Goal: Information Seeking & Learning: Learn about a topic

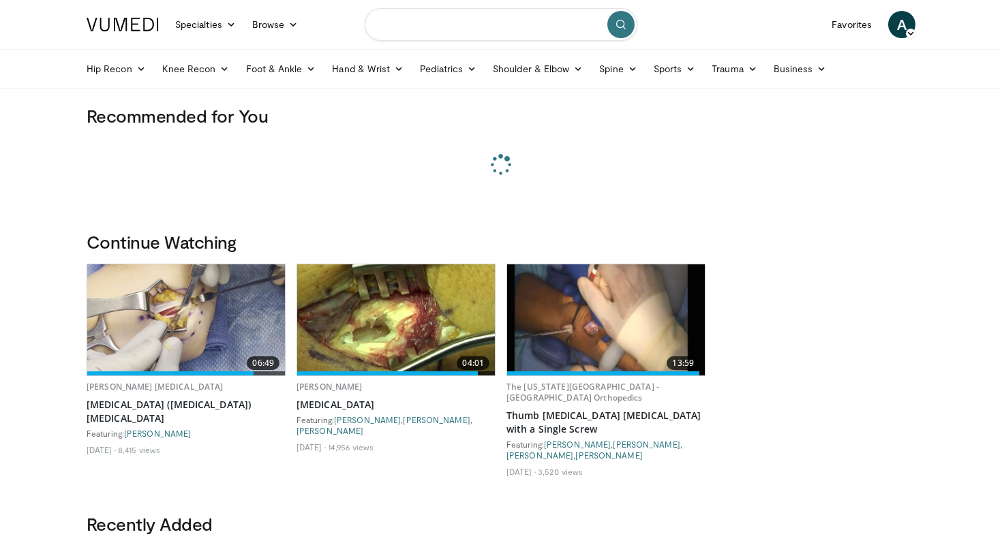
click at [440, 29] on input "Search topics, interventions" at bounding box center [501, 24] width 273 height 33
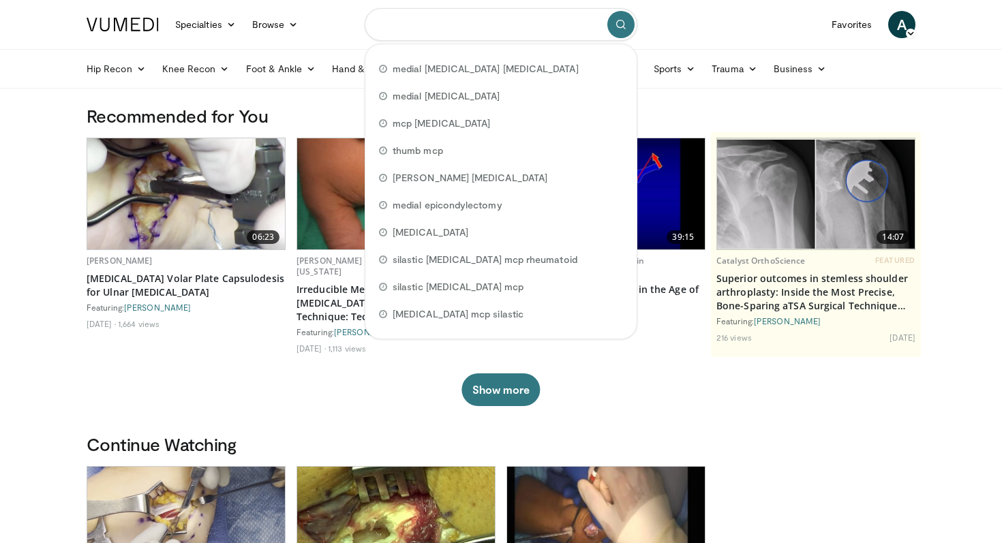
type input "*"
click at [430, 26] on input "Search topics, interventions" at bounding box center [501, 24] width 273 height 33
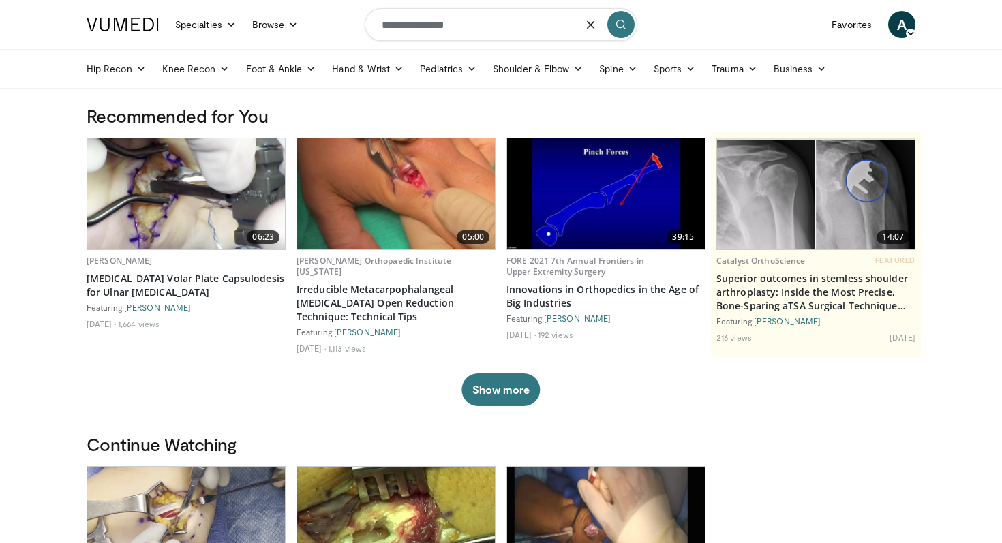
type input "**********"
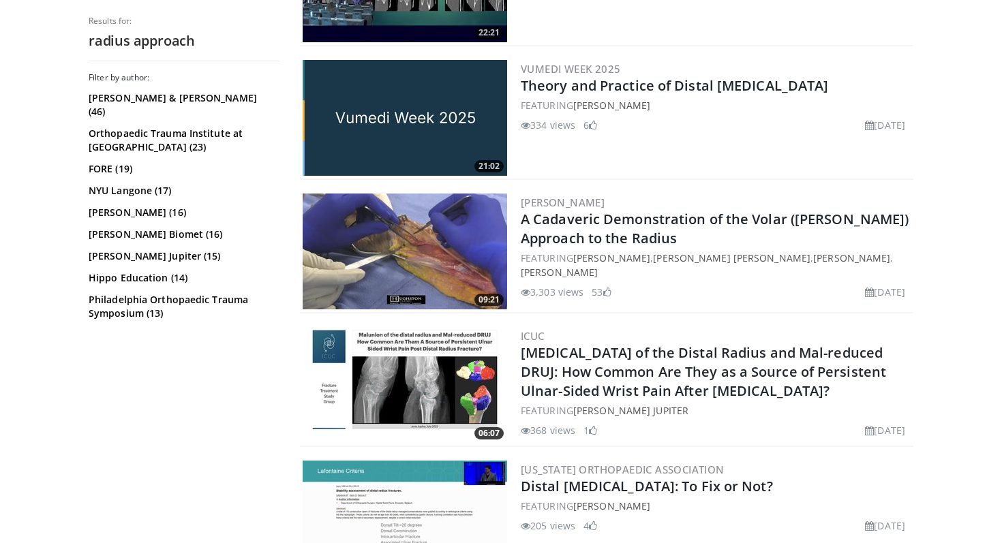
scroll to position [771, 0]
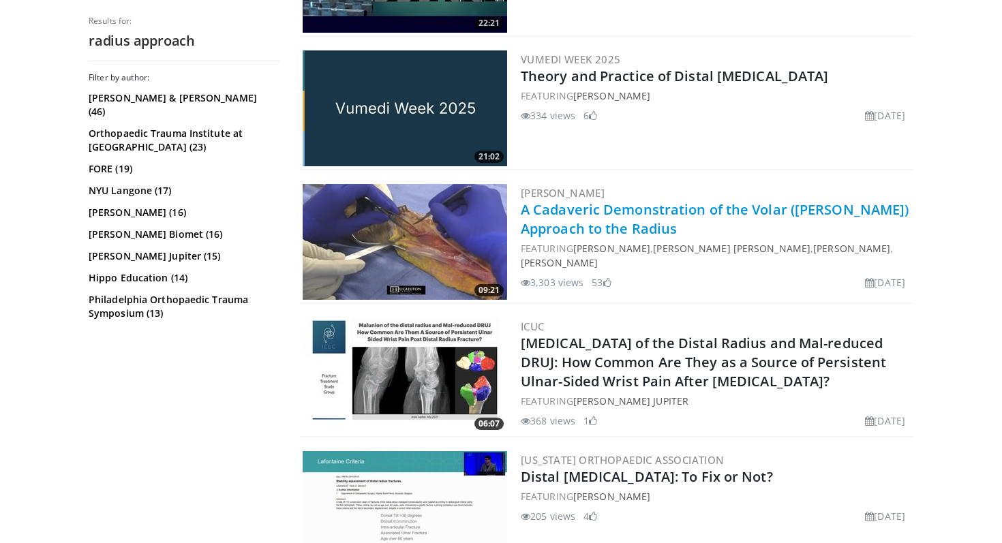
click at [562, 217] on link "A Cadaveric Demonstration of the Volar ([PERSON_NAME]) Approach to the Radius" at bounding box center [715, 218] width 388 height 37
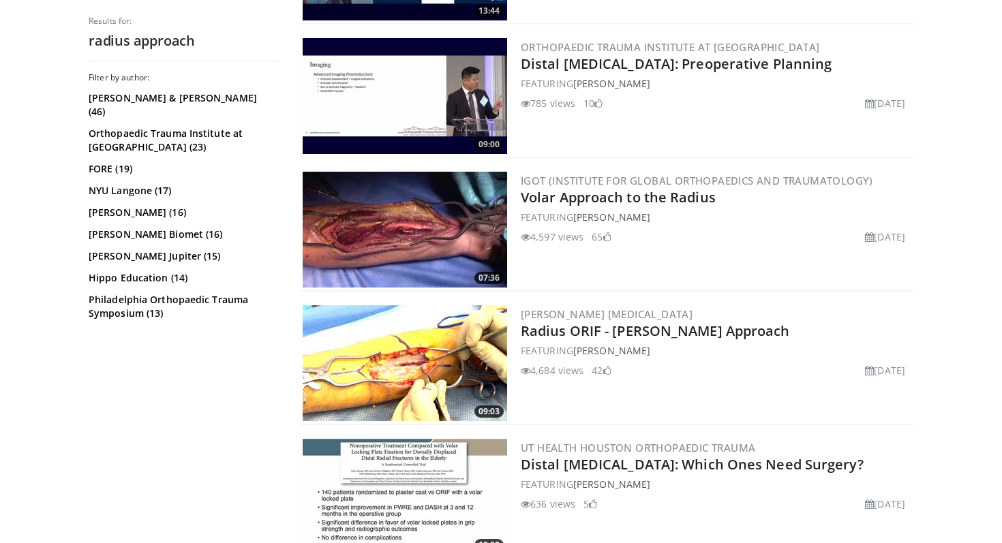
scroll to position [2269, 0]
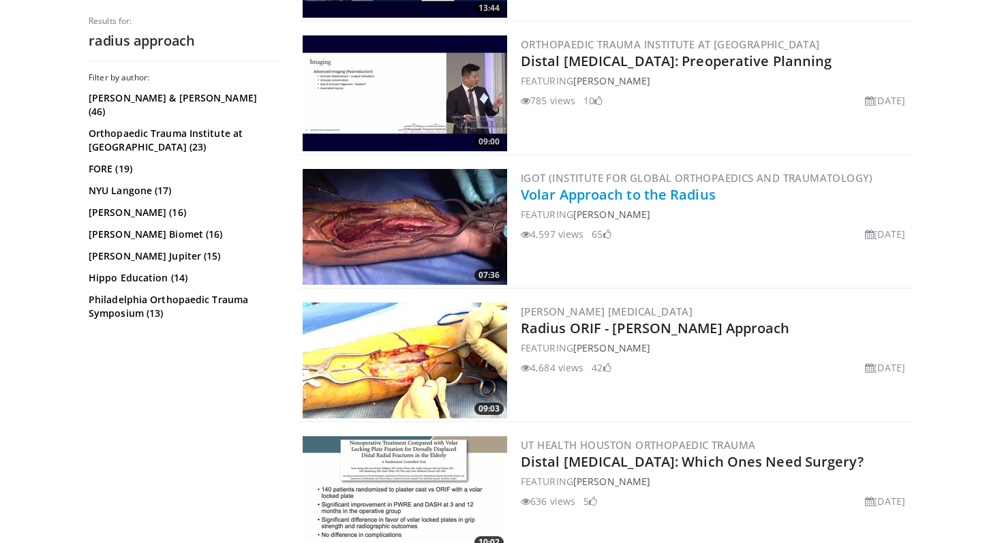
click at [606, 185] on link "Volar Approach to the Radius" at bounding box center [618, 194] width 195 height 18
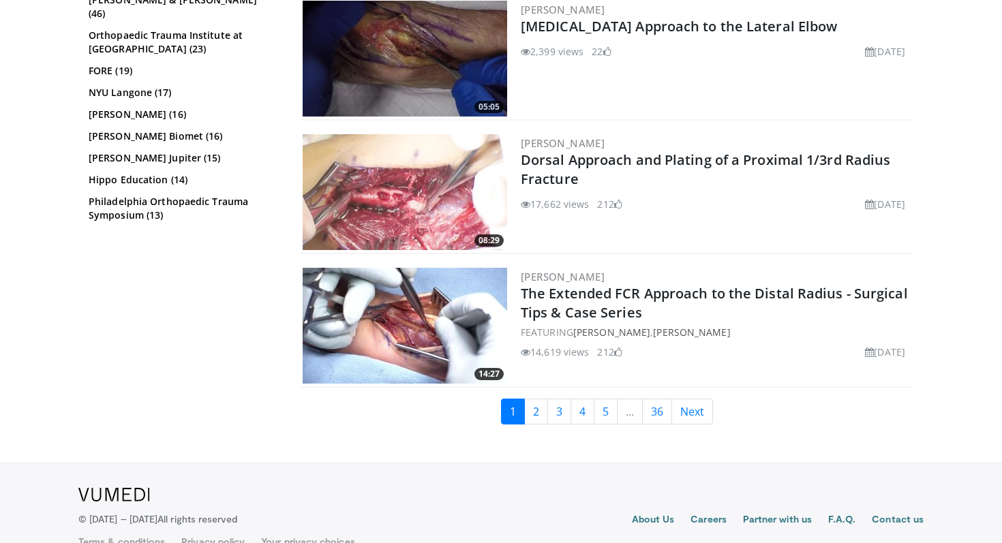
scroll to position [3252, 0]
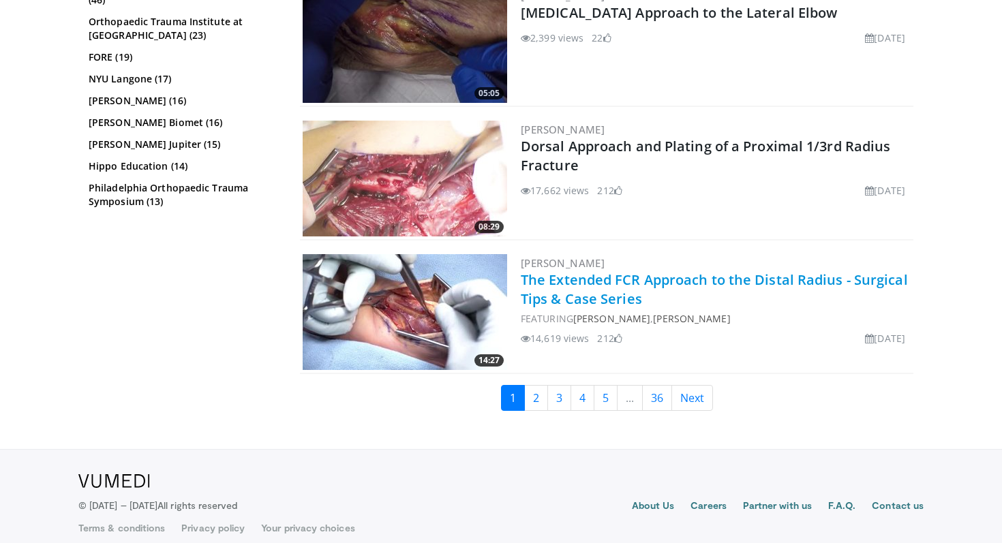
click at [670, 270] on link "The Extended FCR Approach to the Distal Radius - Surgical Tips & Case Series" at bounding box center [714, 288] width 387 height 37
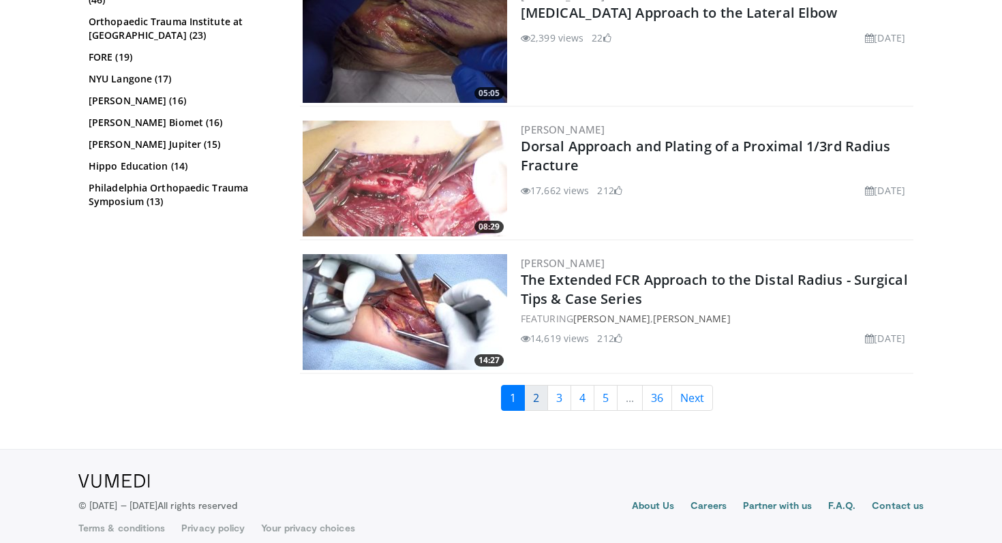
click at [535, 385] on link "2" at bounding box center [536, 398] width 24 height 26
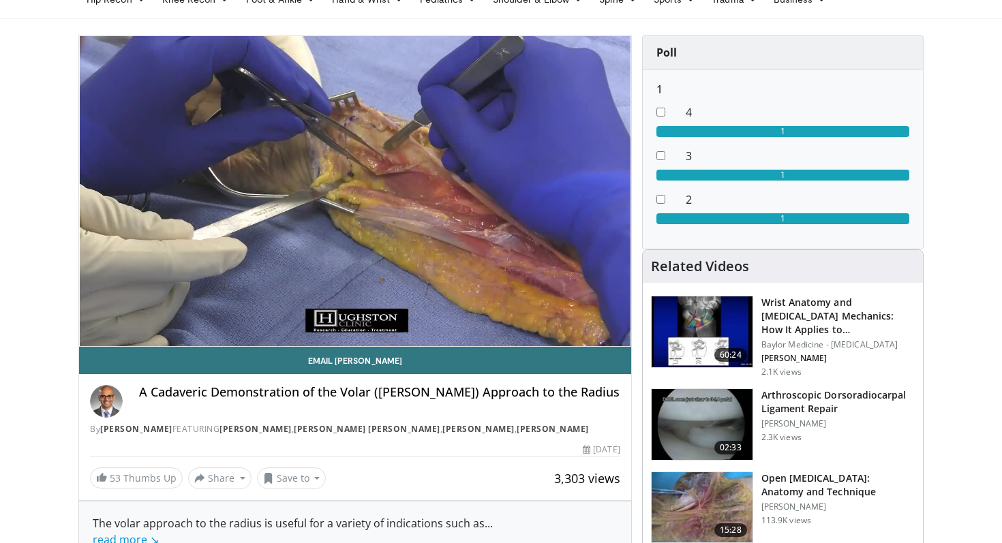
scroll to position [70, 0]
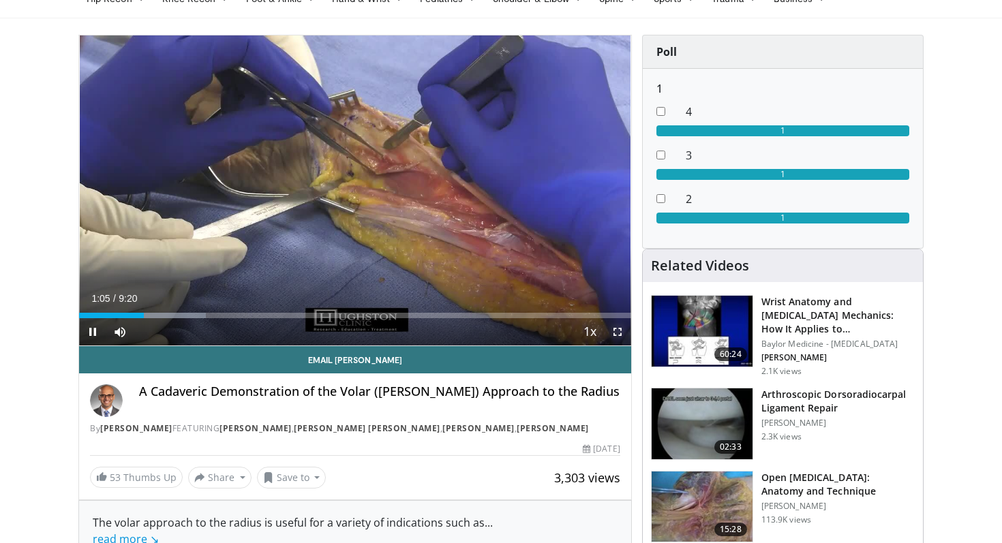
click at [619, 332] on span "Video Player" at bounding box center [617, 331] width 27 height 27
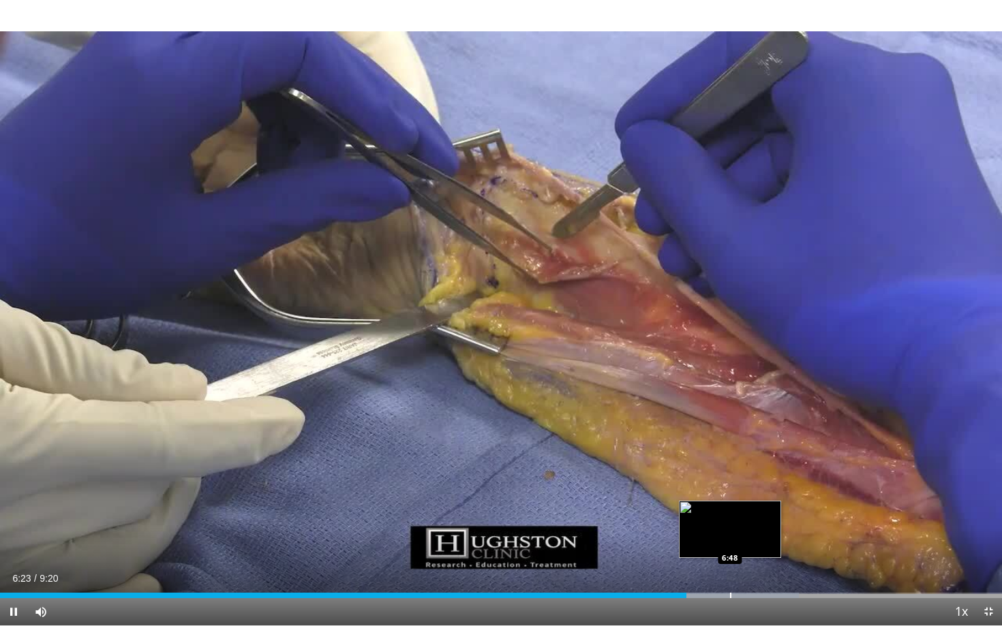
click at [730, 542] on div "Progress Bar" at bounding box center [730, 595] width 1 height 5
click at [758, 542] on div "Loaded : 79.70% 6:48 7:04" at bounding box center [501, 591] width 1002 height 13
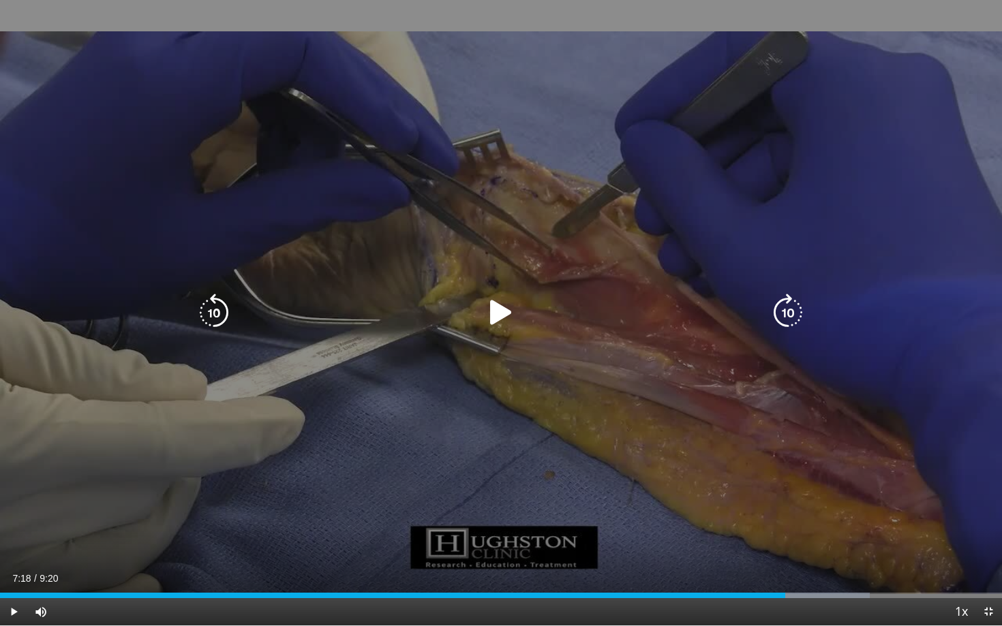
click at [785, 542] on div "Progress Bar" at bounding box center [788, 595] width 161 height 5
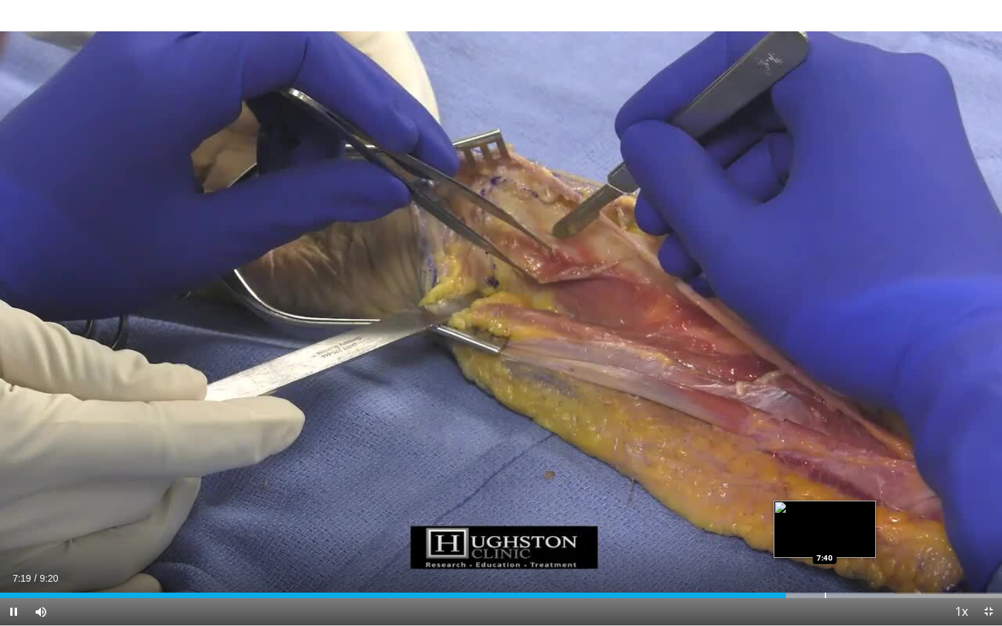
click at [825, 542] on div "Progress Bar" at bounding box center [824, 595] width 1 height 5
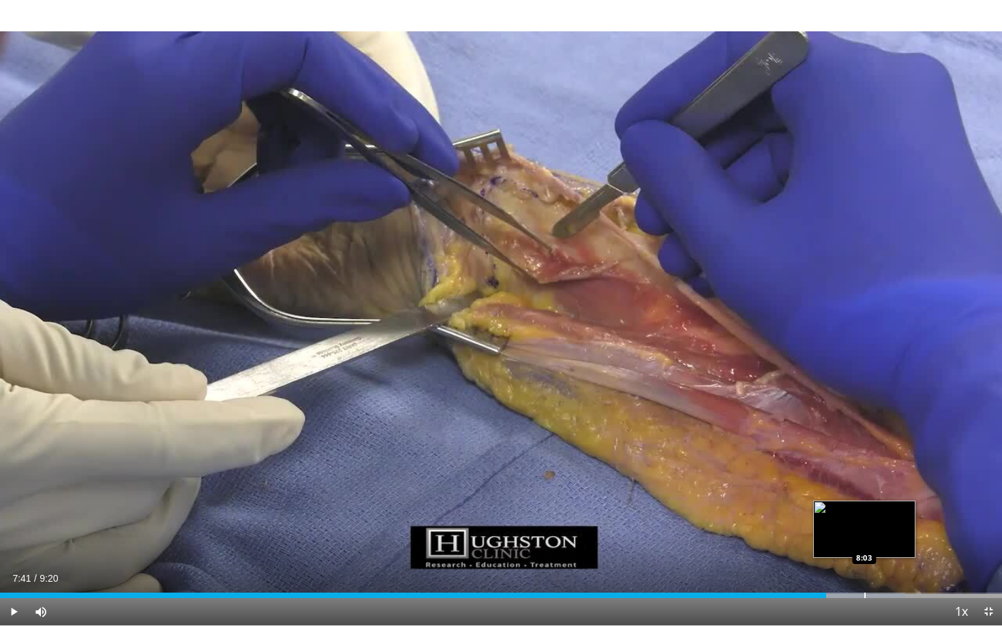
click at [863, 542] on div "Loaded : 90.33% 7:41 8:03" at bounding box center [501, 591] width 1002 height 13
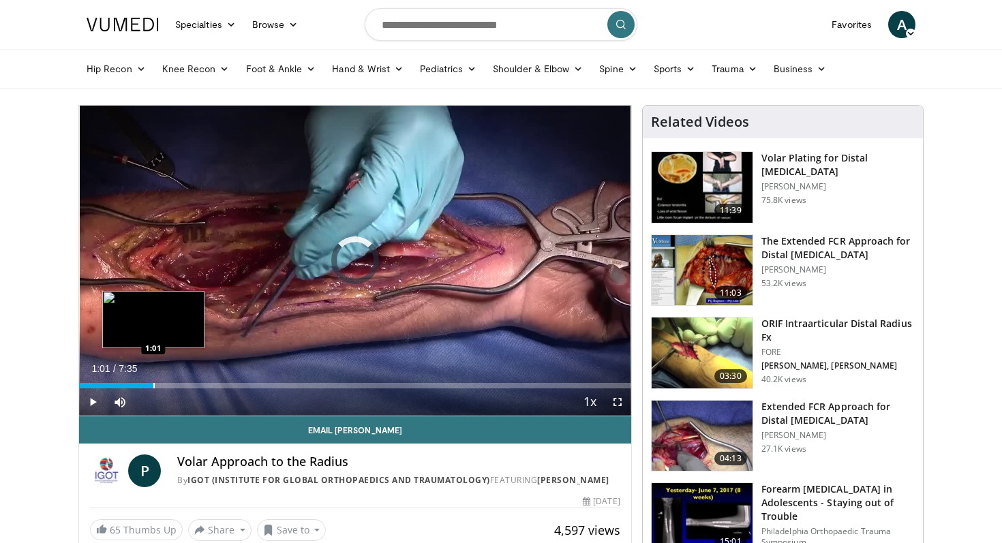
click at [153, 384] on div "Progress Bar" at bounding box center [153, 385] width 1 height 5
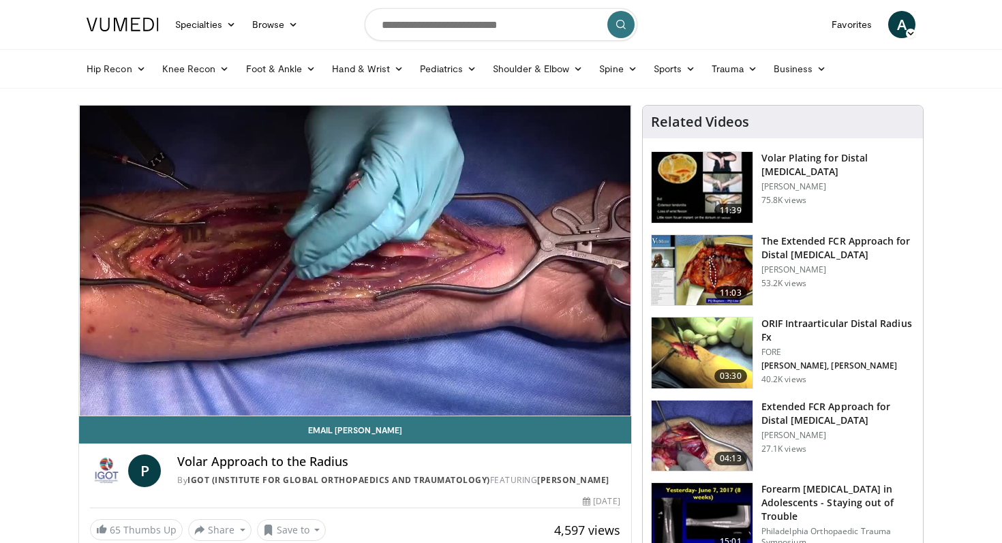
click at [191, 381] on div "10 seconds Tap to unmute" at bounding box center [355, 261] width 552 height 310
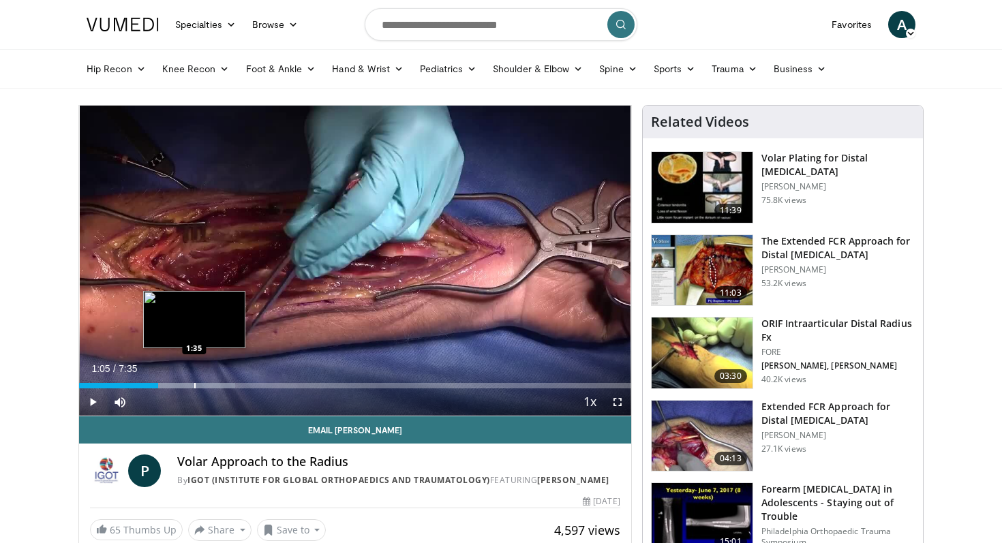
click at [194, 384] on div "Progress Bar" at bounding box center [194, 385] width 1 height 5
click at [223, 386] on div "Progress Bar" at bounding box center [223, 385] width 1 height 5
click at [177, 383] on div "1:59" at bounding box center [151, 385] width 144 height 5
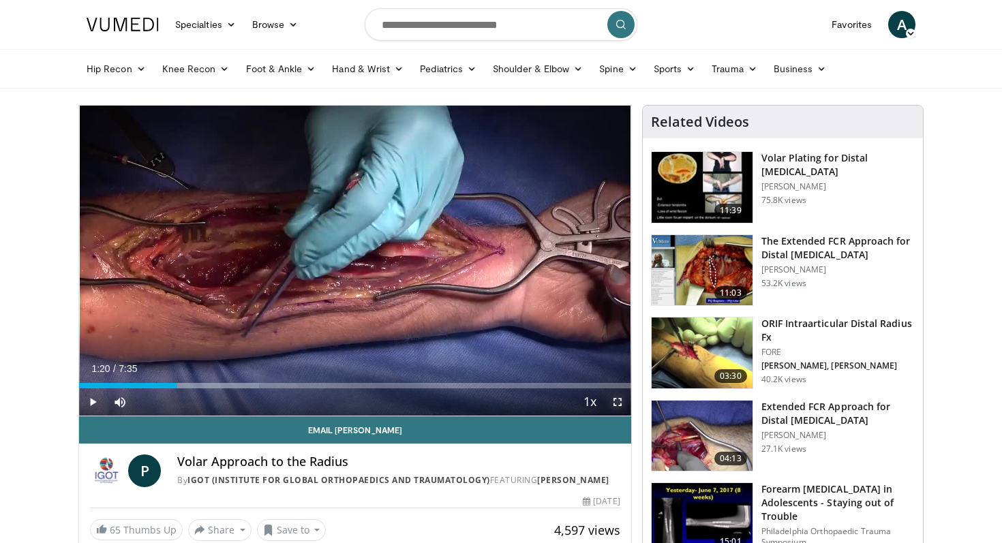
click at [615, 396] on span "Video Player" at bounding box center [617, 401] width 27 height 27
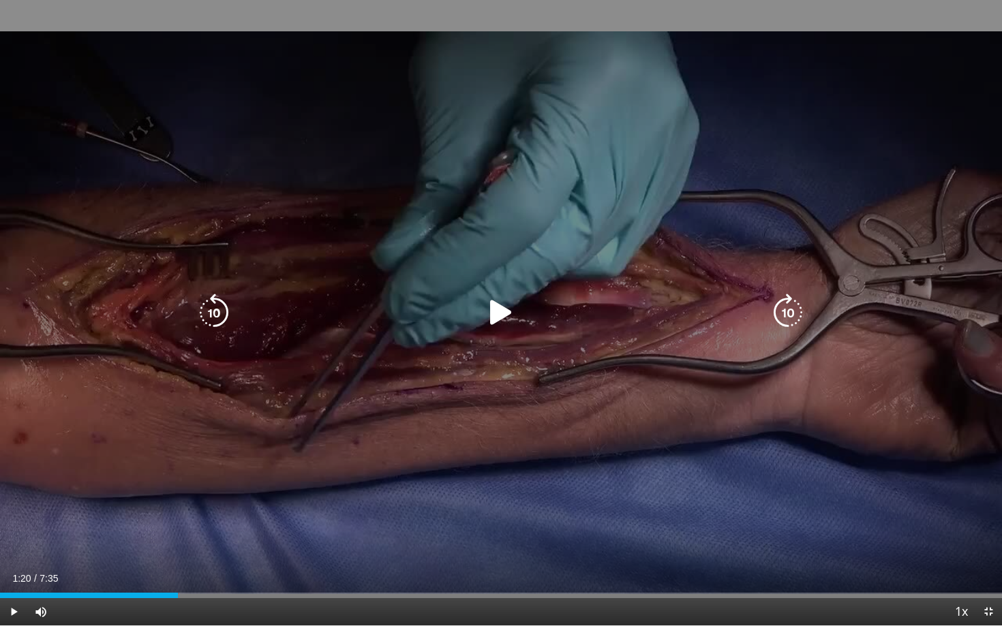
click at [504, 309] on icon "Video Player" at bounding box center [501, 313] width 38 height 38
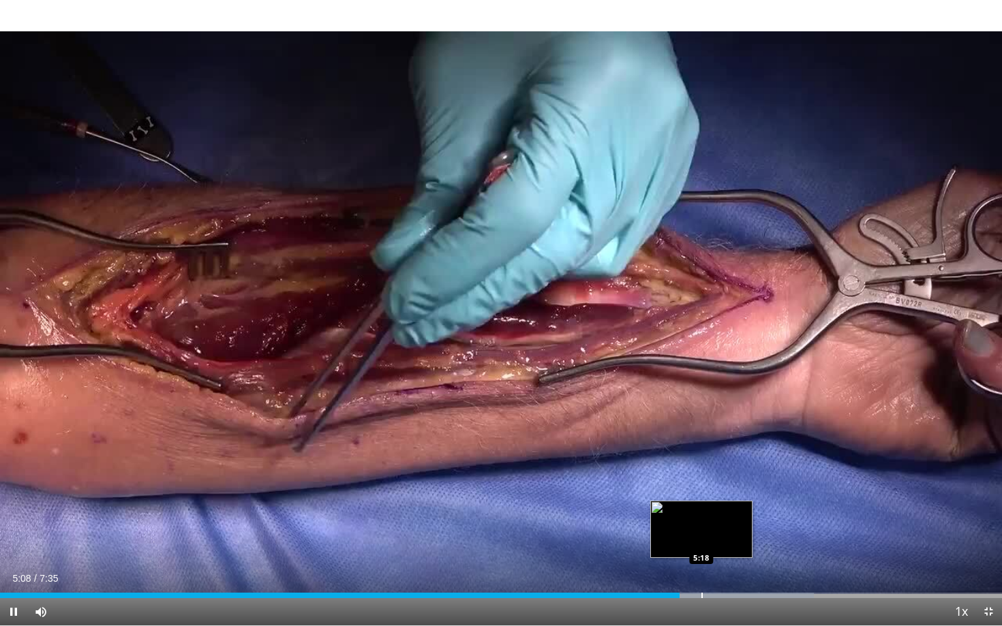
click at [701, 542] on div "Loaded : 81.25% 5:08 5:18" at bounding box center [501, 591] width 1002 height 13
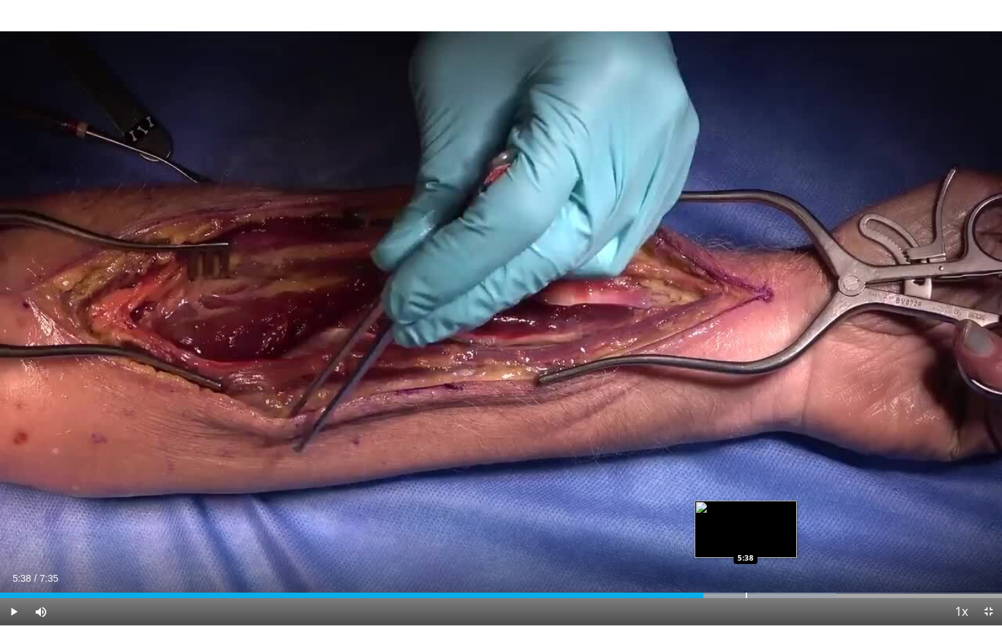
click at [745, 542] on div "Progress Bar" at bounding box center [745, 595] width 1 height 5
click at [777, 542] on div "Progress Bar" at bounding box center [777, 595] width 1 height 5
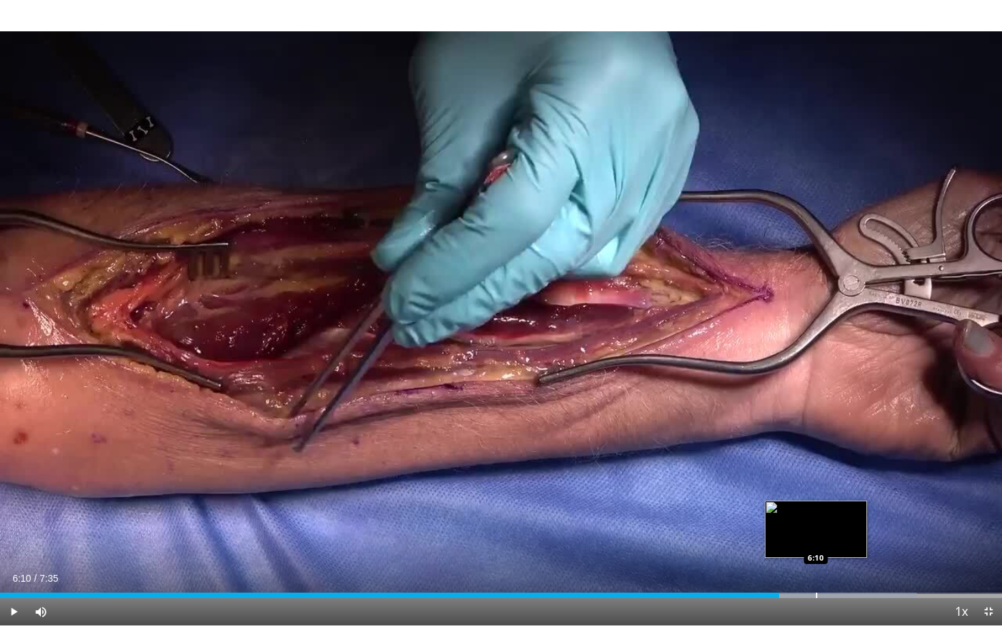
click at [816, 542] on div "Progress Bar" at bounding box center [816, 595] width 1 height 5
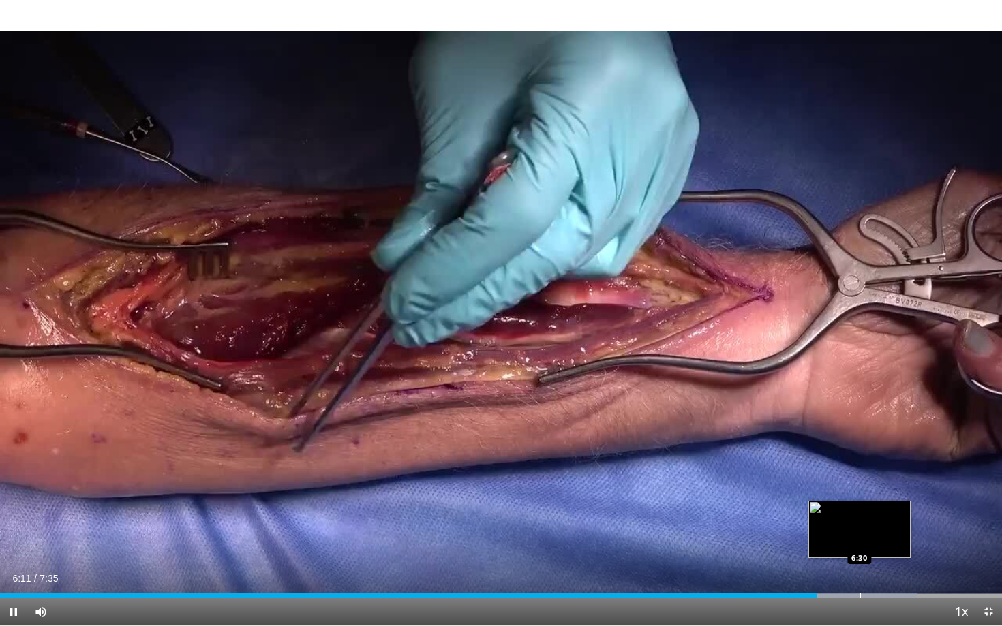
click at [861, 542] on div "Progress Bar" at bounding box center [859, 595] width 1 height 5
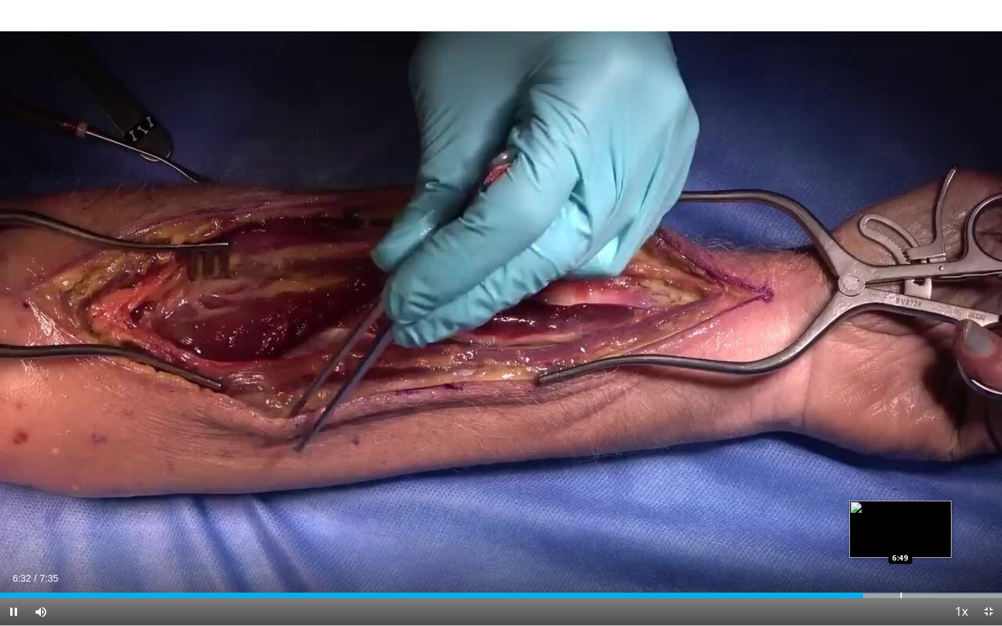
click at [900, 542] on div "Progress Bar" at bounding box center [900, 595] width 1 height 5
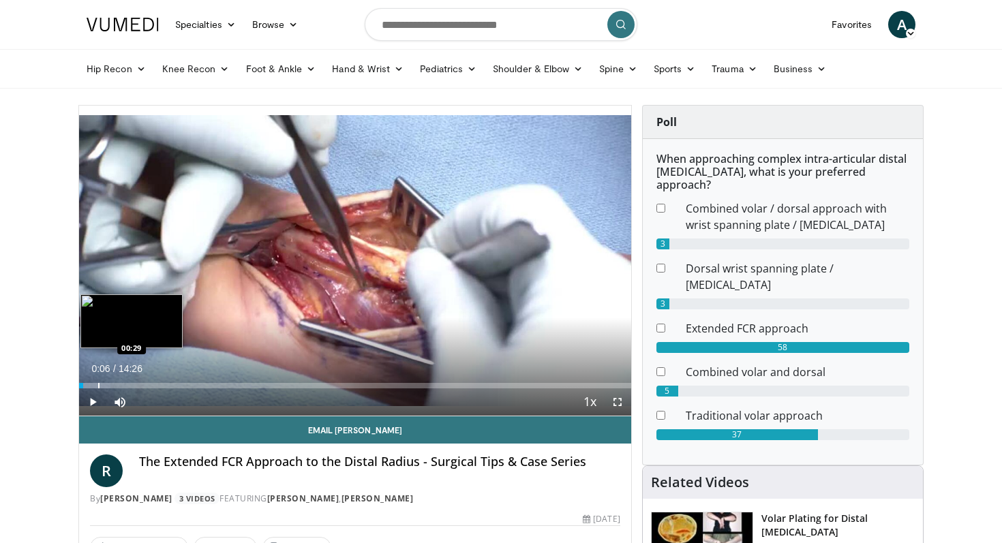
click at [98, 388] on div "Progress Bar" at bounding box center [98, 385] width 1 height 5
click at [123, 386] on div "Progress Bar" at bounding box center [121, 385] width 1 height 5
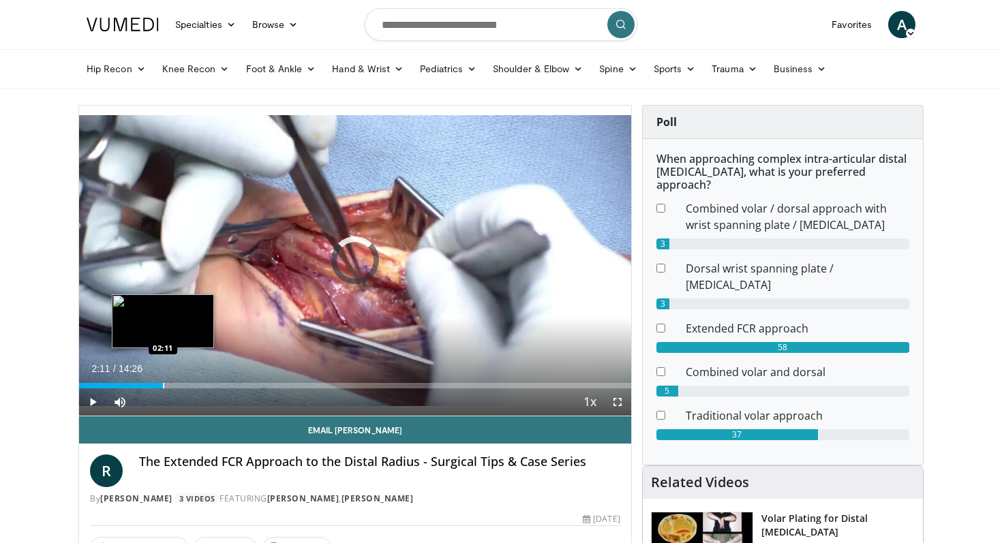
click at [163, 386] on div "Progress Bar" at bounding box center [163, 385] width 1 height 5
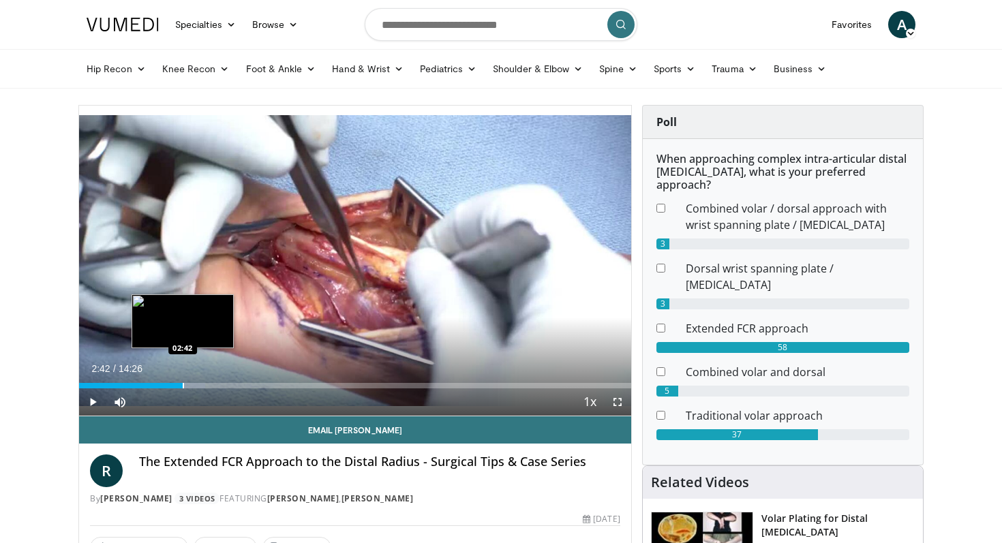
click at [182, 381] on div "Loaded : 22.89% 02:15 02:42" at bounding box center [355, 381] width 552 height 13
click at [220, 384] on div "Progress Bar" at bounding box center [220, 385] width 1 height 5
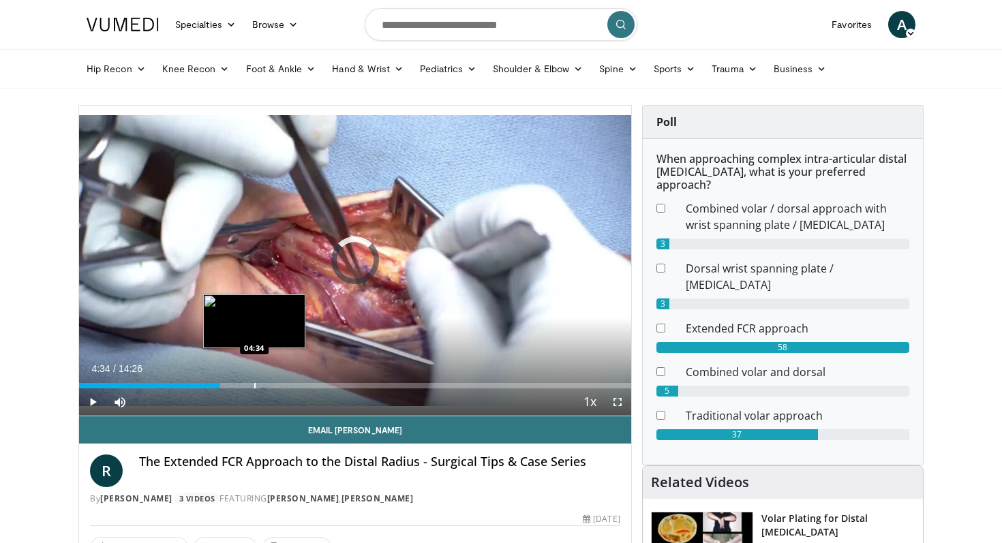
click at [254, 383] on div "Progress Bar" at bounding box center [254, 385] width 1 height 5
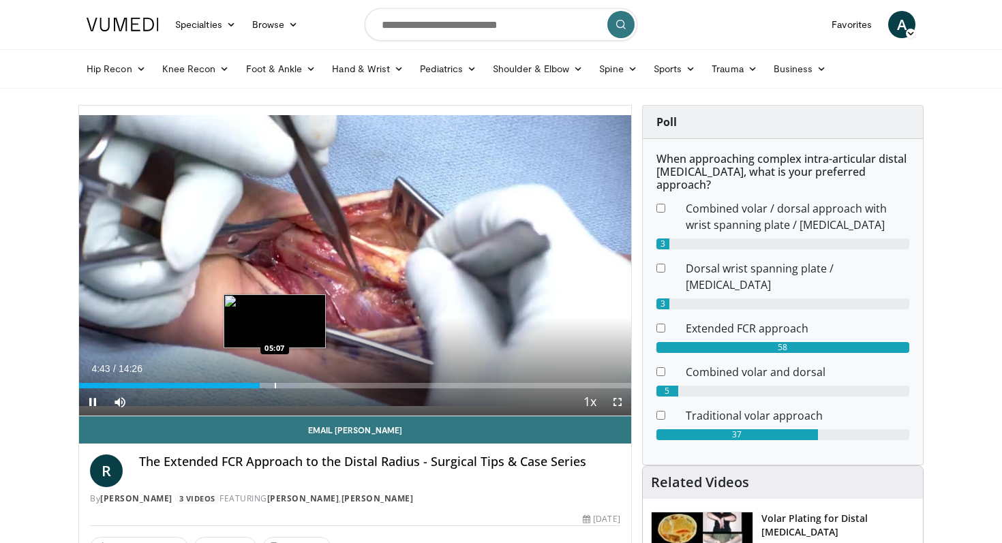
click at [274, 385] on div "Loaded : 40.06% 04:44 05:07" at bounding box center [355, 385] width 552 height 5
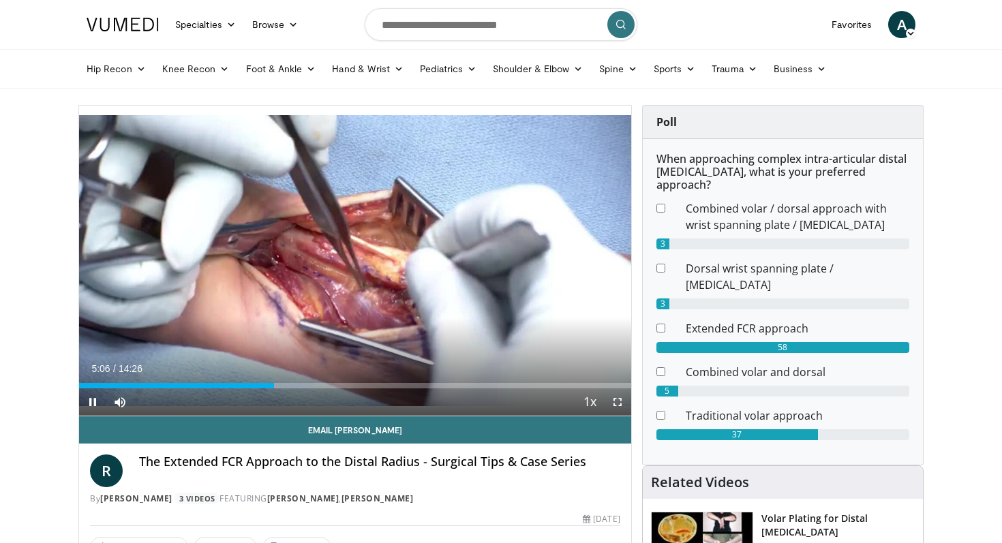
click at [313, 389] on div "Current Time 5:06 / Duration 14:26 Pause Skip Backward Skip Forward Mute Loaded…" at bounding box center [355, 401] width 552 height 27
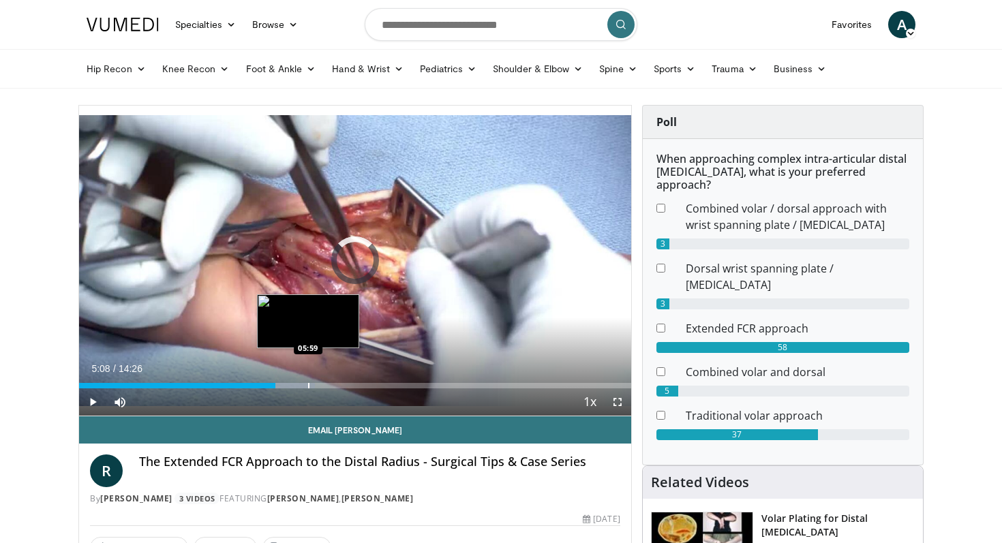
click at [308, 383] on div "Progress Bar" at bounding box center [308, 385] width 1 height 5
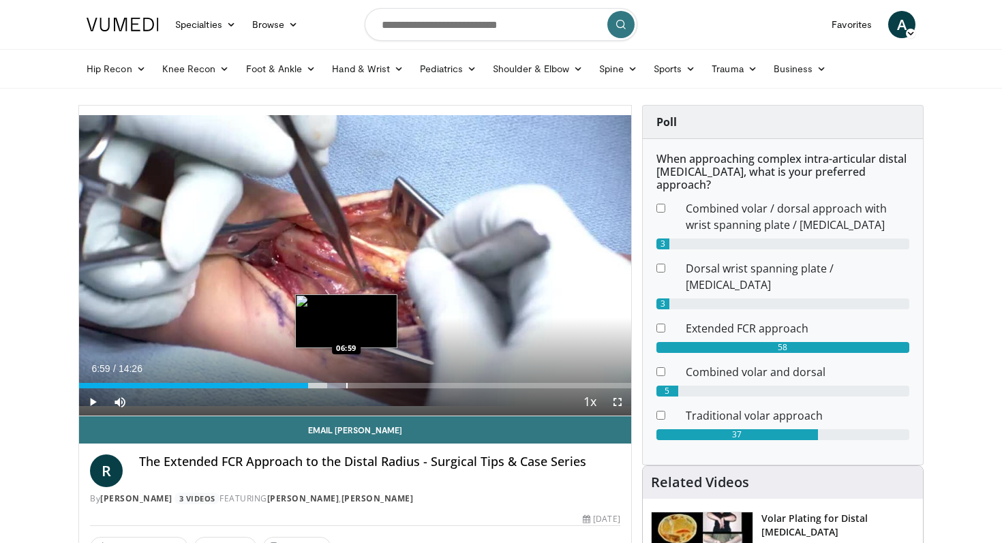
click at [346, 387] on div "Progress Bar" at bounding box center [346, 385] width 1 height 5
click at [375, 385] on div "Progress Bar" at bounding box center [375, 385] width 1 height 5
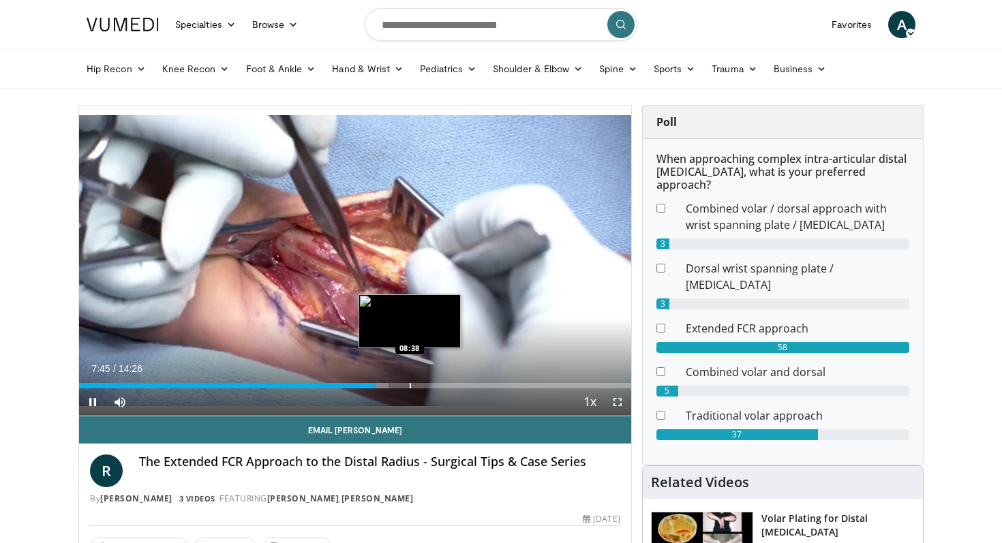
click at [409, 382] on div "Loaded : 56.09% 07:45 08:38" at bounding box center [355, 381] width 552 height 13
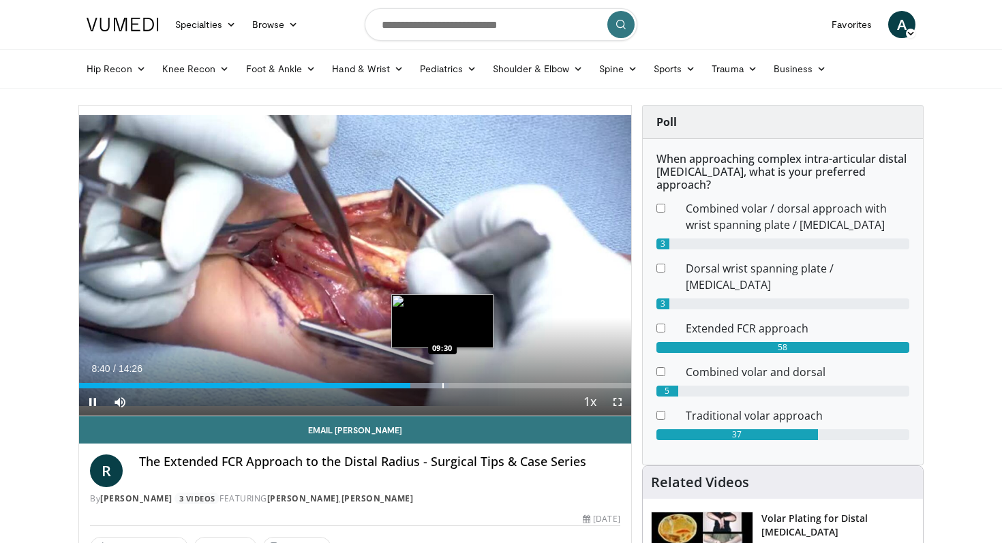
click at [442, 383] on div "Progress Bar" at bounding box center [442, 385] width 1 height 5
click at [471, 383] on div "Progress Bar" at bounding box center [471, 385] width 1 height 5
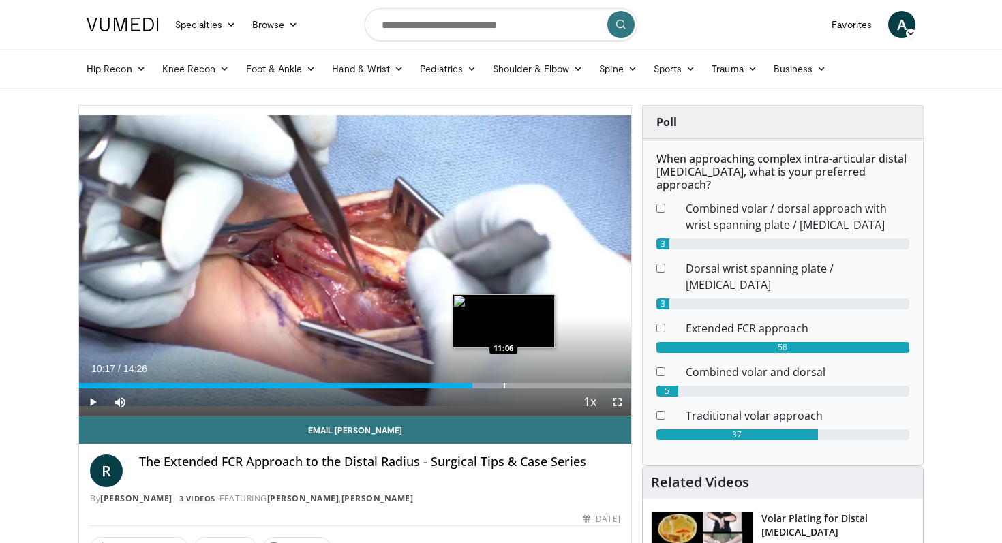
click at [504, 380] on div "Loaded : 77.31% 10:17 11:06" at bounding box center [355, 381] width 552 height 13
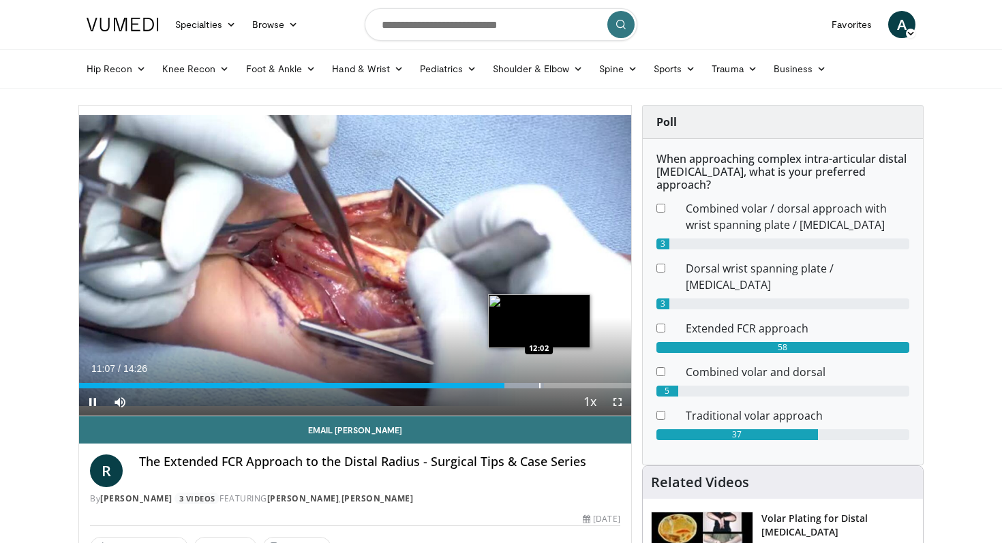
click at [542, 378] on div "Loaded : 84.24% 11:07 12:02" at bounding box center [355, 381] width 552 height 13
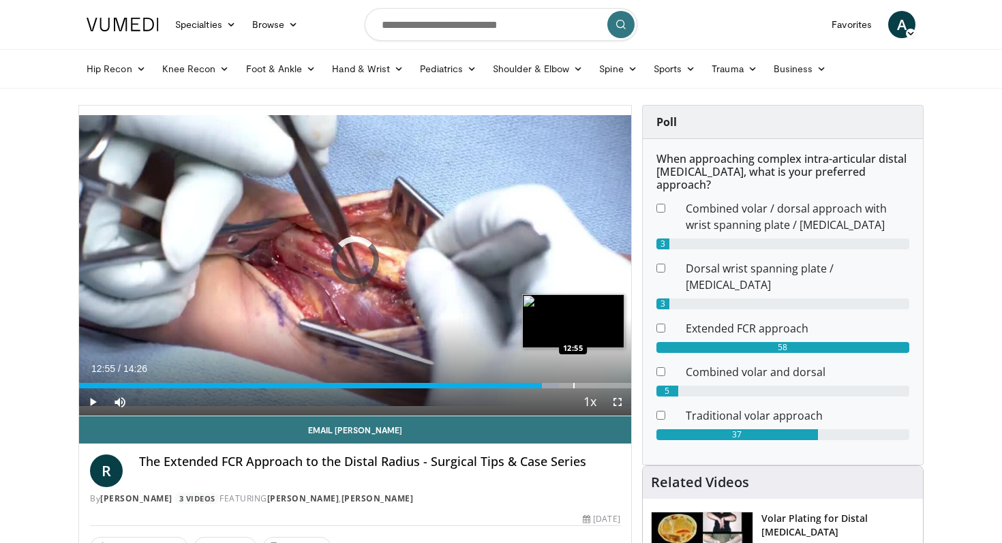
click at [573, 384] on div "Progress Bar" at bounding box center [573, 385] width 1 height 5
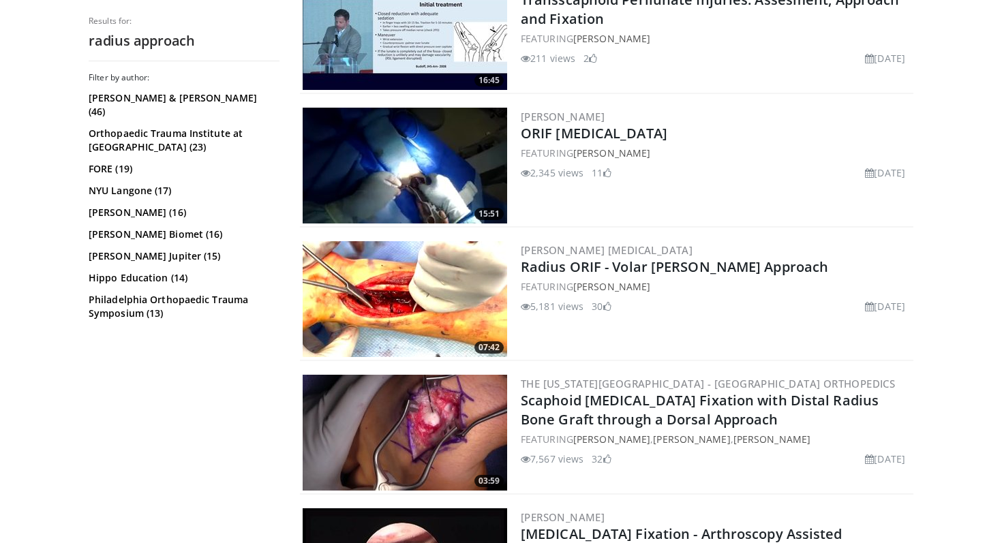
scroll to position [587, 0]
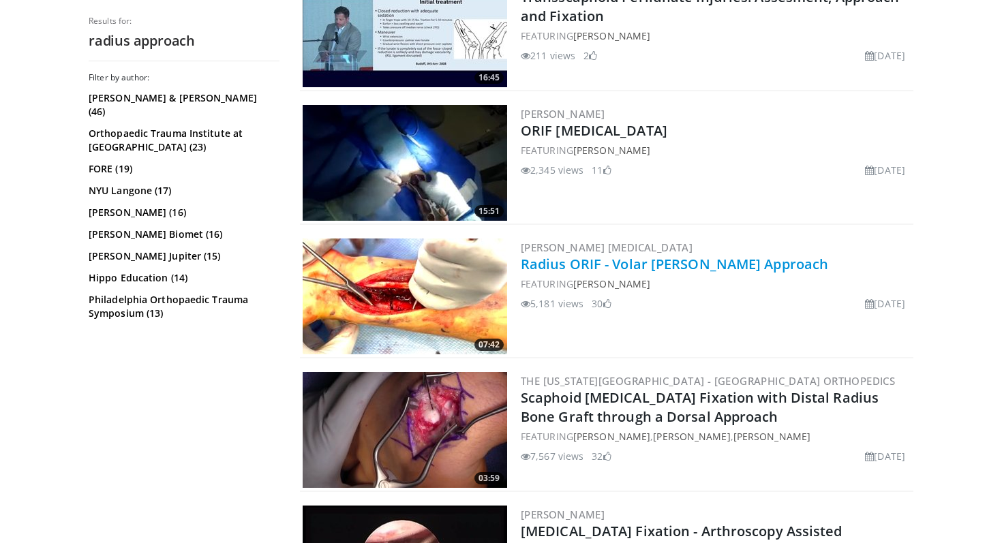
click at [659, 260] on link "Radius ORIF - Volar [PERSON_NAME] Approach" at bounding box center [674, 264] width 307 height 18
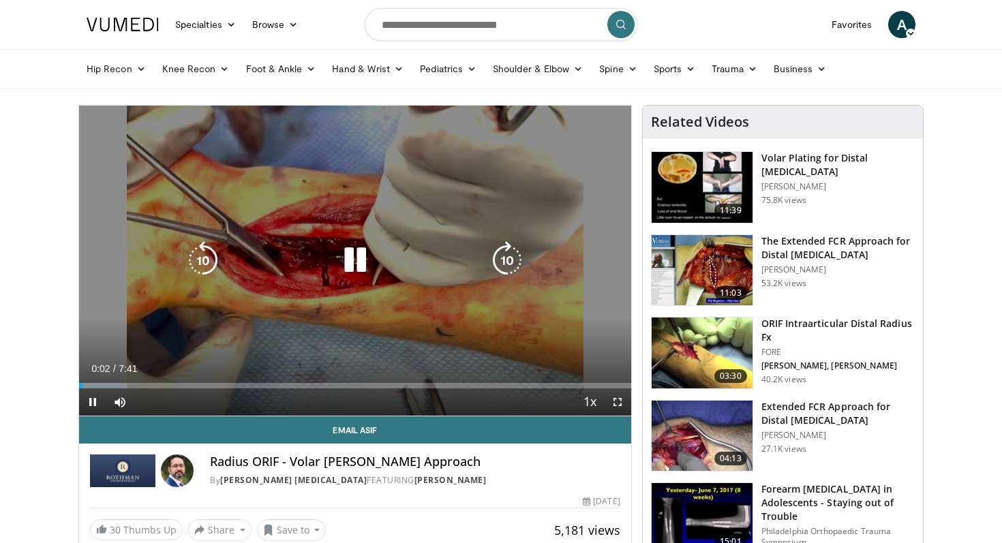
click at [268, 286] on div "10 seconds Tap to unmute" at bounding box center [355, 261] width 552 height 310
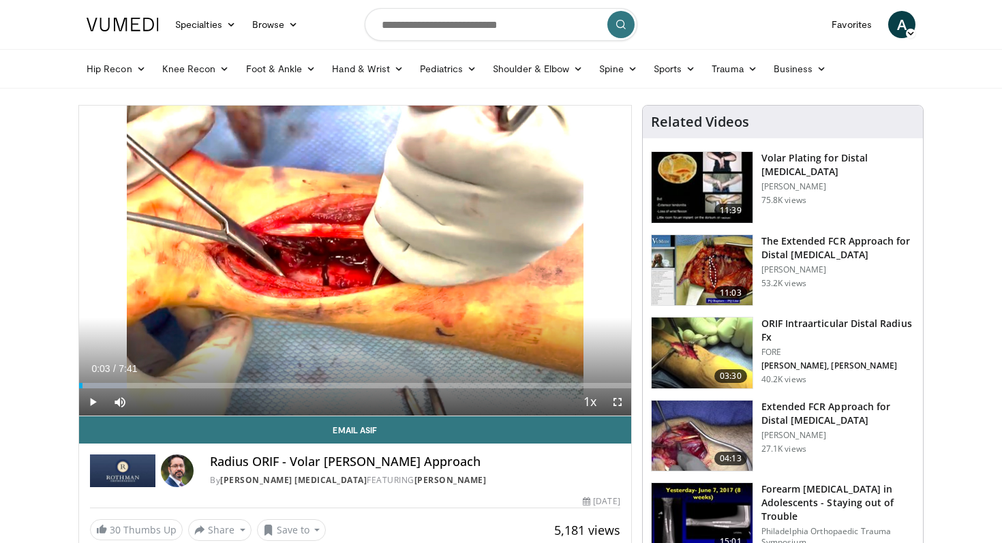
click at [264, 286] on div "10 seconds Tap to unmute" at bounding box center [355, 261] width 552 height 310
click at [618, 399] on span "Video Player" at bounding box center [617, 401] width 27 height 27
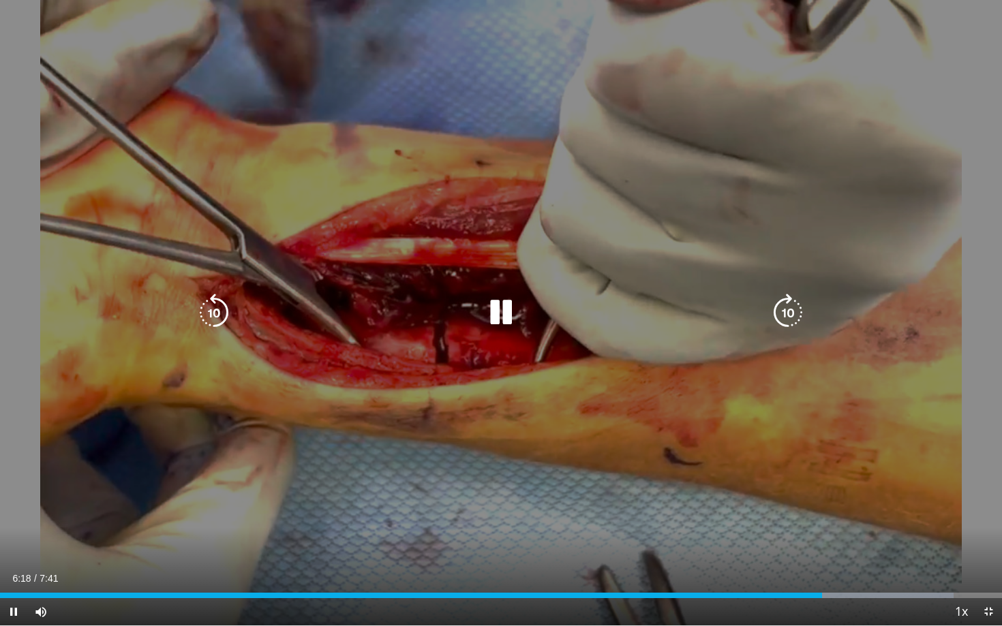
click at [412, 161] on div "10 seconds Tap to unmute" at bounding box center [501, 312] width 1002 height 625
click at [410, 161] on div "10 seconds Tap to unmute" at bounding box center [501, 312] width 1002 height 625
